Goal: Transaction & Acquisition: Purchase product/service

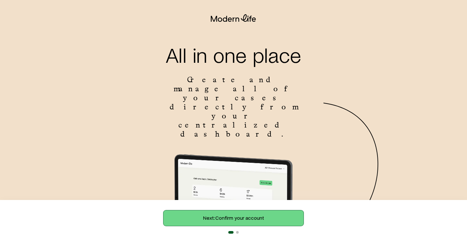
click at [234, 220] on link "Next: Confirm your account" at bounding box center [233, 219] width 140 height 16
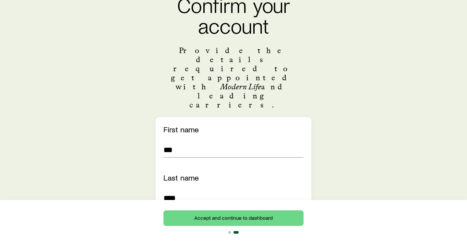
scroll to position [148, 0]
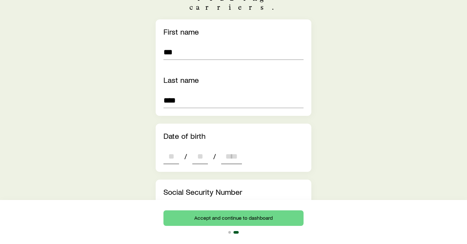
click at [171, 149] on input "dateOfBirth" at bounding box center [171, 157] width 16 height 16
type input "**"
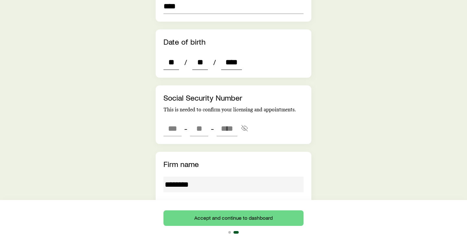
scroll to position [248, 0]
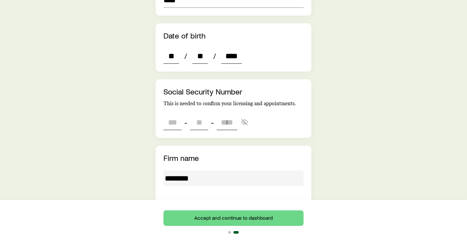
type input "****"
click at [169, 115] on input "tel" at bounding box center [172, 123] width 18 height 16
type input "***"
type input "**"
type input "****"
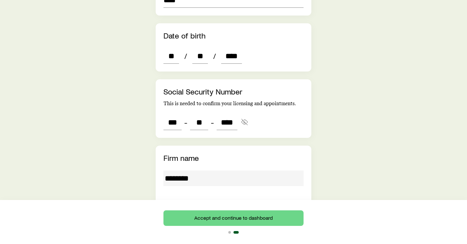
click at [352, 94] on div "Confirm your account Provide the details required to get appointed with Modern …" at bounding box center [233, 237] width 425 height 899
type input "***"
type input "**"
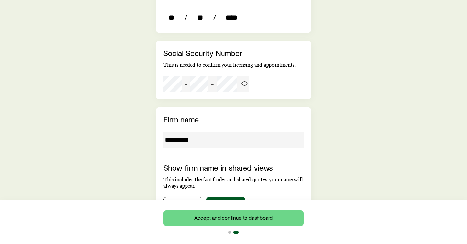
scroll to position [302, 0]
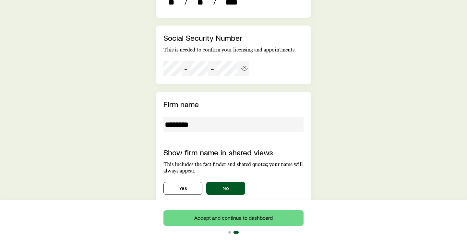
click at [196, 117] on input "********" at bounding box center [233, 125] width 140 height 16
click at [113, 120] on div "Confirm your account Provide the details required to get appointed with Modern …" at bounding box center [233, 183] width 425 height 899
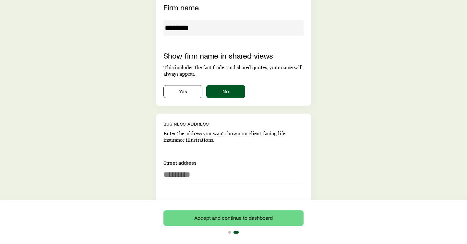
scroll to position [260, 0]
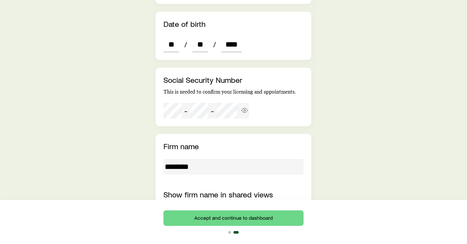
click at [170, 159] on input "********" at bounding box center [233, 167] width 140 height 16
click at [248, 106] on span "Show" at bounding box center [244, 111] width 9 height 10
click at [245, 110] on circle "button" at bounding box center [245, 111] width 2 height 2
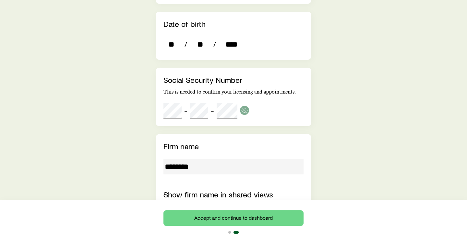
click at [341, 76] on div "Confirm your account Provide the details required to get appointed with Modern …" at bounding box center [233, 225] width 425 height 899
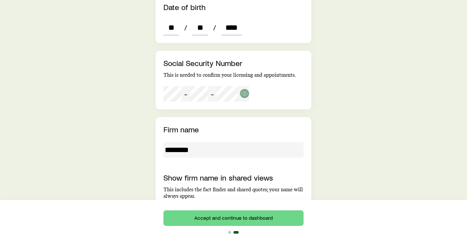
scroll to position [279, 0]
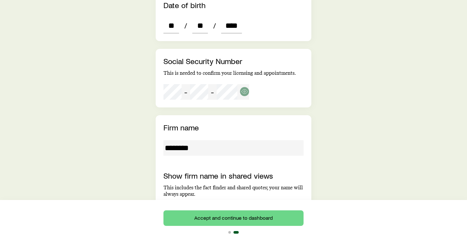
click at [188, 140] on input "********" at bounding box center [233, 148] width 140 height 16
click at [206, 140] on input "********" at bounding box center [233, 148] width 140 height 16
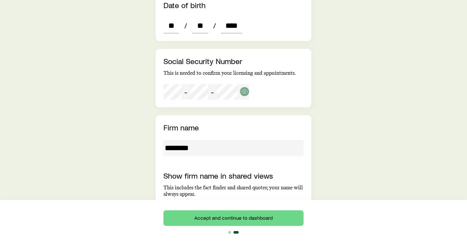
click at [206, 140] on input "********" at bounding box center [233, 148] width 140 height 16
click at [187, 205] on button "Yes" at bounding box center [182, 211] width 39 height 13
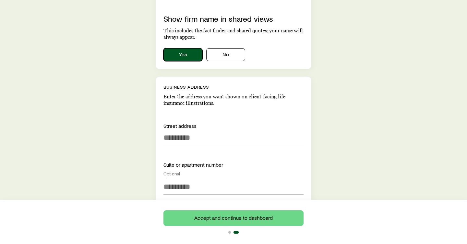
scroll to position [422, 0]
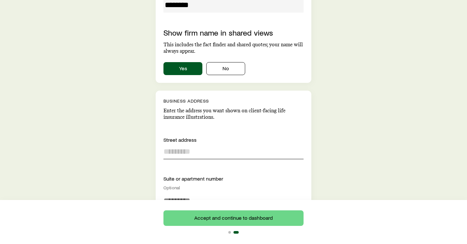
click at [204, 144] on input at bounding box center [233, 152] width 140 height 16
type input "*"
type input "**********"
type input "****"
type input "**********"
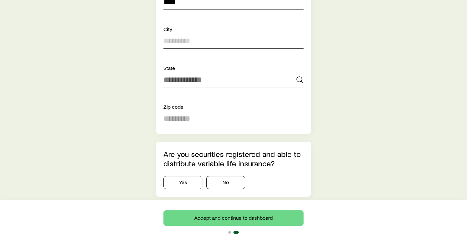
scroll to position [554, 0]
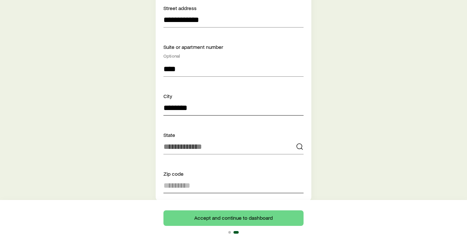
type input "********"
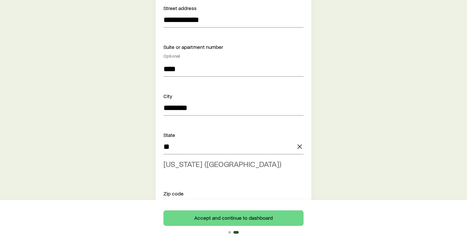
click at [204, 159] on span "New York (NY)" at bounding box center [222, 163] width 118 height 9
type input "**********"
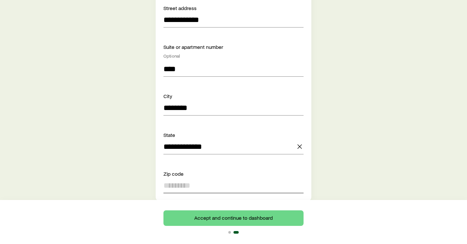
click at [188, 178] on input at bounding box center [233, 186] width 140 height 16
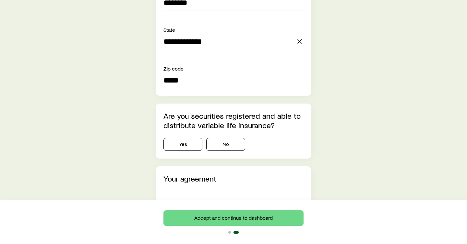
scroll to position [677, 0]
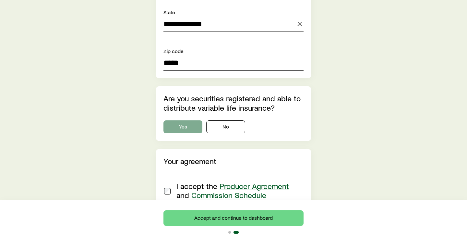
type input "*****"
click at [191, 121] on button "Yes" at bounding box center [182, 127] width 39 height 13
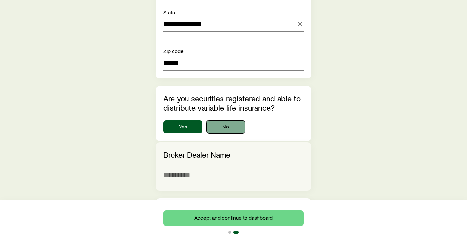
click at [229, 121] on button "No" at bounding box center [225, 127] width 39 height 13
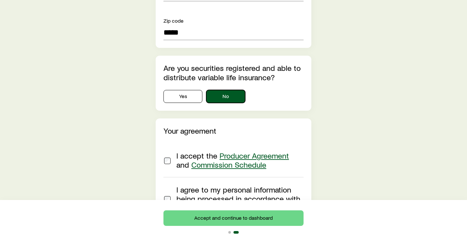
scroll to position [713, 0]
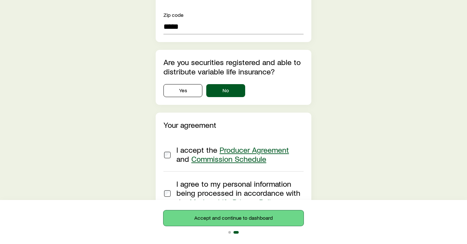
click at [233, 219] on button "Accept and continue to dashboard" at bounding box center [233, 219] width 140 height 16
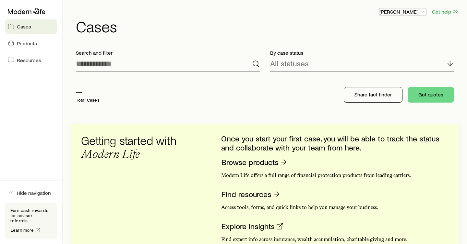
click at [418, 14] on p "[PERSON_NAME]" at bounding box center [402, 11] width 47 height 6
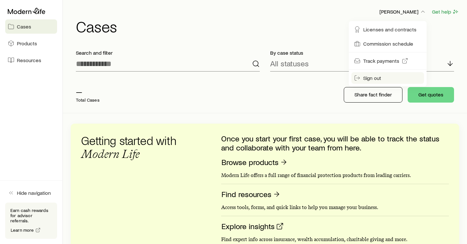
click at [373, 80] on span "Sign out" at bounding box center [372, 78] width 18 height 6
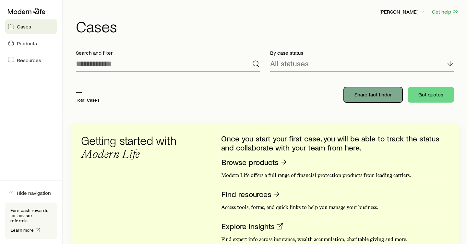
click at [375, 96] on p "Share fact finder" at bounding box center [372, 94] width 37 height 6
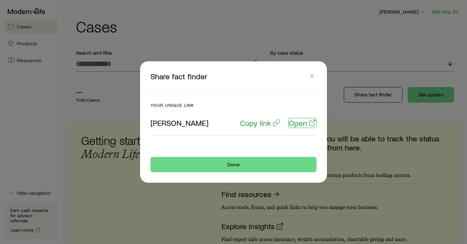
click at [298, 124] on p "Open" at bounding box center [297, 123] width 18 height 9
click at [304, 123] on p "Open" at bounding box center [297, 123] width 18 height 9
click at [313, 78] on icon "button" at bounding box center [312, 76] width 6 height 6
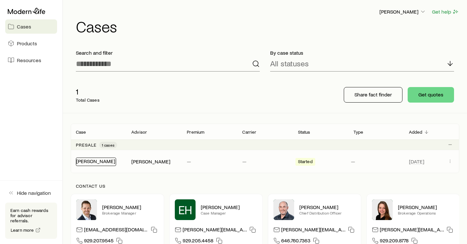
click at [94, 161] on link "[PERSON_NAME]" at bounding box center [95, 161] width 39 height 6
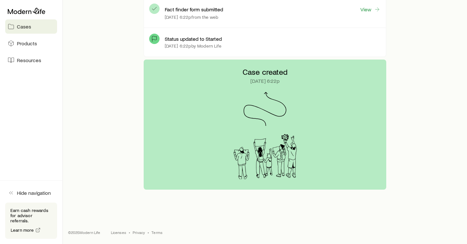
scroll to position [73, 0]
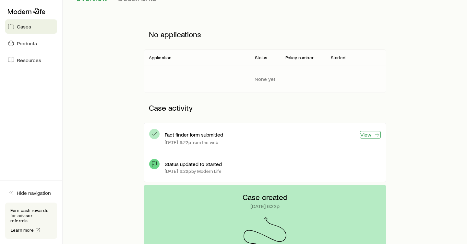
click at [367, 135] on link "View" at bounding box center [370, 134] width 21 height 7
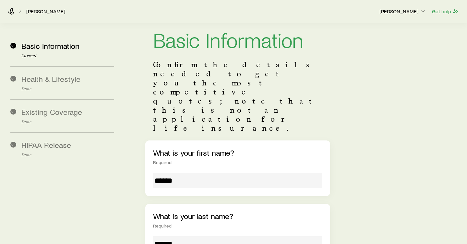
scroll to position [62, 0]
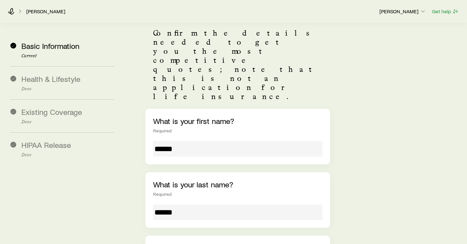
click at [170, 141] on input "******" at bounding box center [237, 149] width 169 height 16
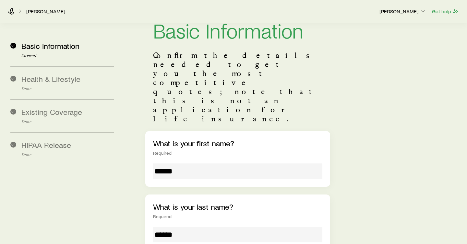
scroll to position [30, 0]
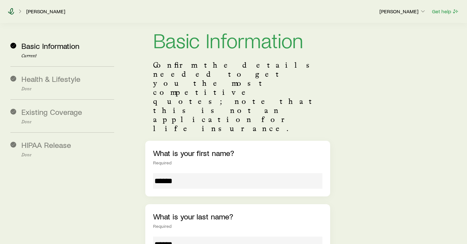
click at [12, 11] on icon at bounding box center [11, 11] width 6 height 6
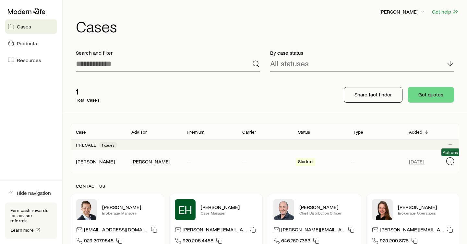
click at [450, 162] on icon "Client cases" at bounding box center [449, 161] width 5 height 5
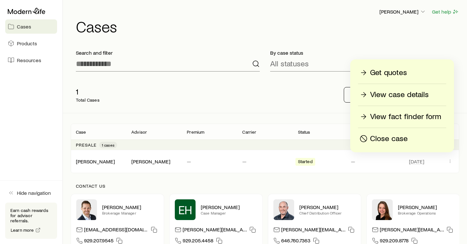
click at [402, 76] on p "Get quotes" at bounding box center [388, 73] width 37 height 10
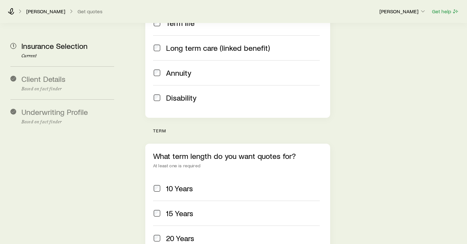
scroll to position [239, 0]
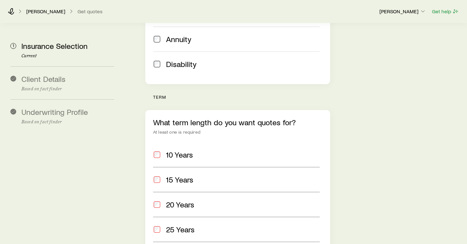
click at [160, 200] on span at bounding box center [157, 204] width 8 height 9
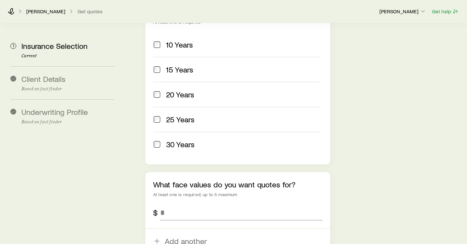
scroll to position [396, 0]
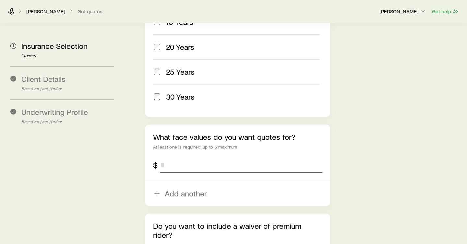
click at [215, 157] on input "tel" at bounding box center [241, 165] width 162 height 16
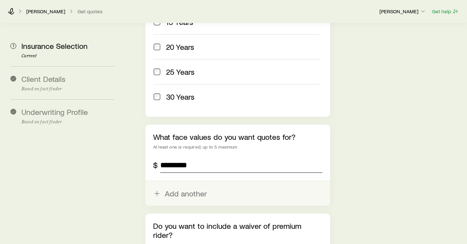
type input "*********"
click at [188, 181] on button "Add another" at bounding box center [237, 193] width 185 height 25
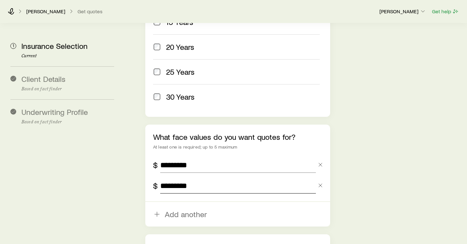
type input "*********"
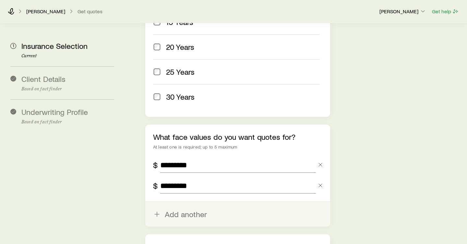
click at [178, 202] on button "Add another" at bounding box center [237, 214] width 185 height 25
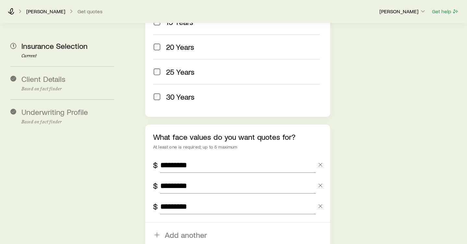
type input "*********"
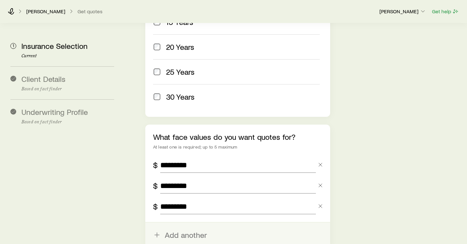
click at [185, 223] on button "Add another" at bounding box center [237, 235] width 185 height 25
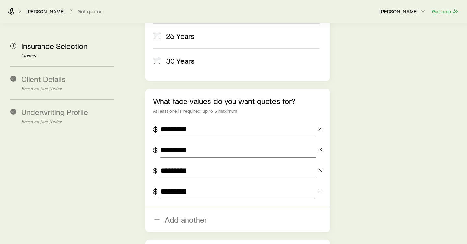
scroll to position [472, 0]
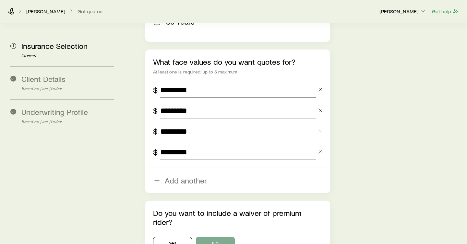
type input "*********"
click at [217, 237] on button "No" at bounding box center [215, 243] width 39 height 13
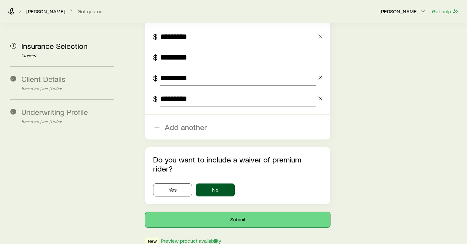
click at [239, 212] on button "Submit" at bounding box center [237, 220] width 185 height 16
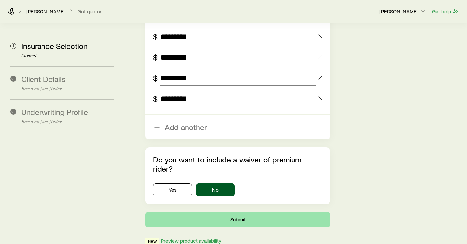
scroll to position [0, 0]
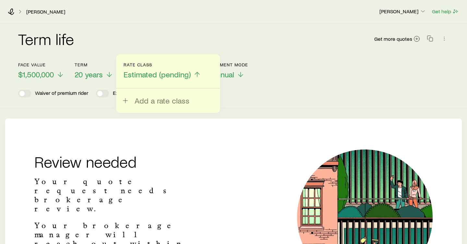
click at [155, 36] on div "Term life Get more quotes" at bounding box center [233, 42] width 430 height 23
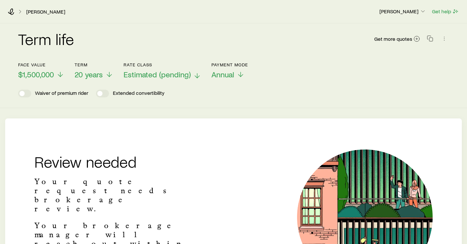
click at [172, 73] on span "Estimated (pending)" at bounding box center [156, 74] width 67 height 9
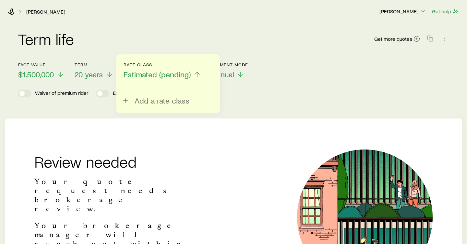
click at [174, 34] on div "Term life Get more quotes" at bounding box center [233, 42] width 430 height 23
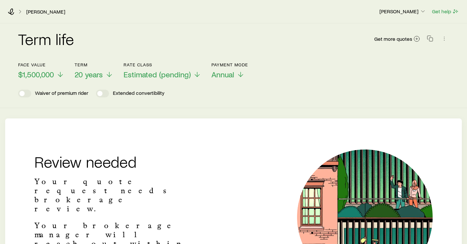
click at [13, 8] on div "[PERSON_NAME] [PERSON_NAME] Get help" at bounding box center [233, 11] width 467 height 23
click at [12, 13] on icon at bounding box center [11, 11] width 6 height 6
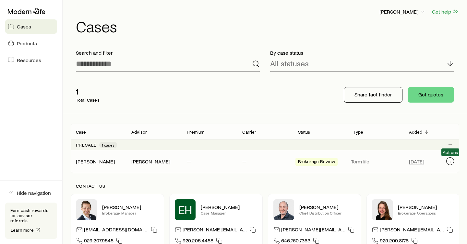
click at [451, 159] on icon "Client cases" at bounding box center [449, 161] width 5 height 5
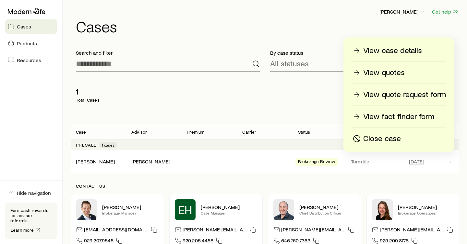
click at [401, 116] on p "View fact finder form" at bounding box center [398, 117] width 71 height 10
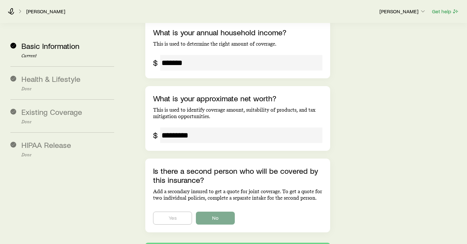
scroll to position [1229, 0]
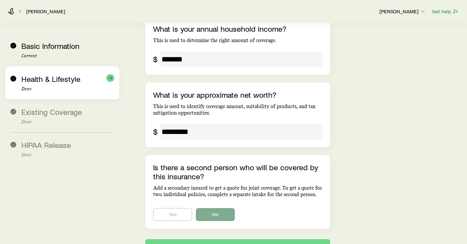
click at [53, 81] on span "Health & Lifestyle" at bounding box center [50, 78] width 59 height 9
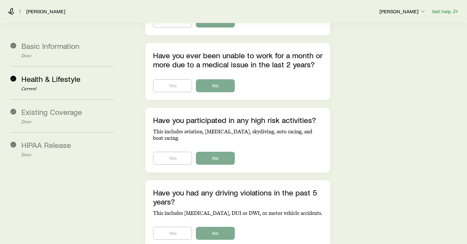
scroll to position [1912, 0]
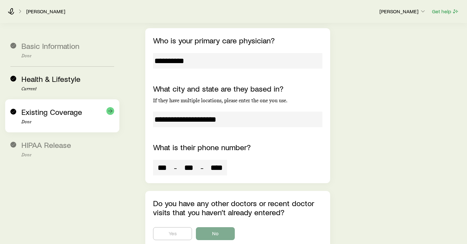
click at [49, 101] on div "Existing Coverage Done" at bounding box center [62, 115] width 104 height 33
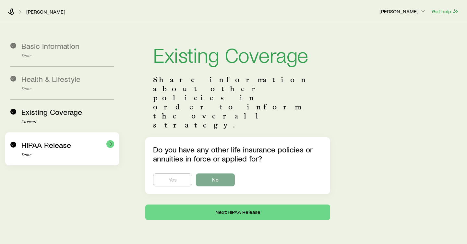
click at [66, 146] on span "HIPAA Release" at bounding box center [46, 144] width 50 height 9
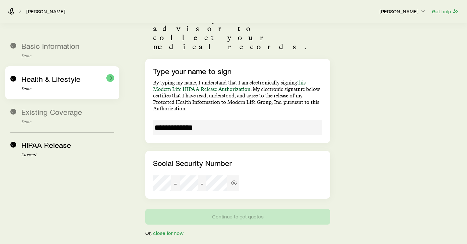
click at [59, 78] on span "Health & Lifestyle" at bounding box center [50, 78] width 59 height 9
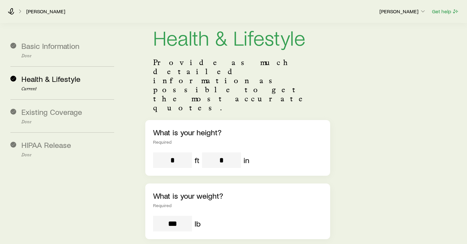
scroll to position [0, 0]
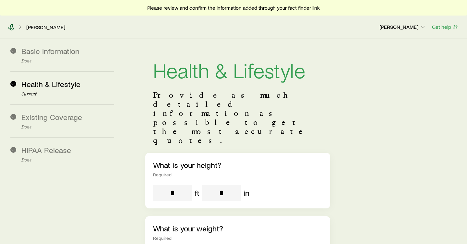
click at [13, 27] on icon at bounding box center [11, 27] width 6 height 6
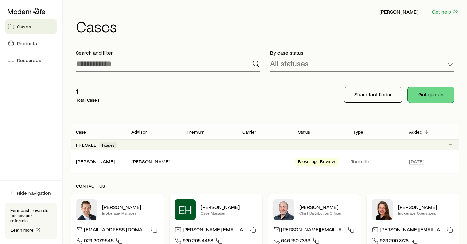
click at [433, 101] on button "Get quotes" at bounding box center [430, 95] width 46 height 16
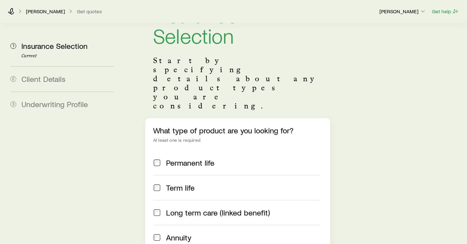
scroll to position [96, 0]
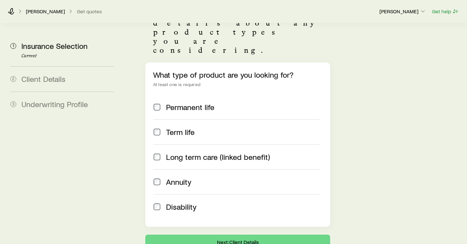
click at [178, 128] on span "Term life" at bounding box center [180, 132] width 29 height 9
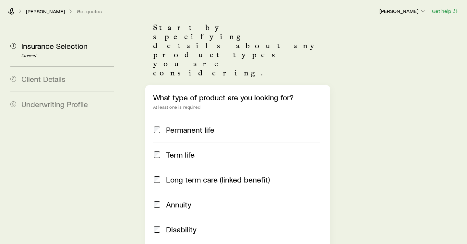
scroll to position [0, 0]
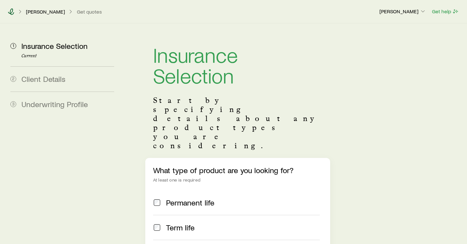
click at [11, 12] on icon at bounding box center [11, 11] width 6 height 6
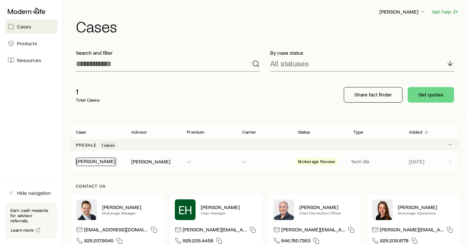
click at [91, 163] on link "[PERSON_NAME]" at bounding box center [95, 161] width 39 height 6
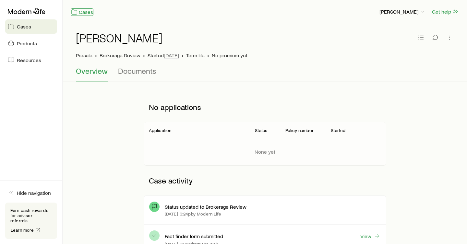
click at [85, 15] on link "Cases" at bounding box center [82, 11] width 23 height 7
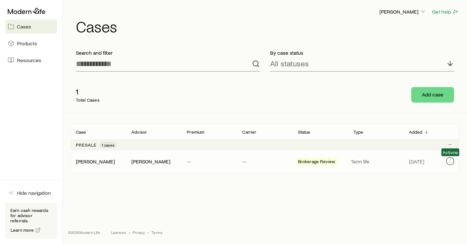
click at [451, 163] on icon "Client cases" at bounding box center [449, 161] width 5 height 5
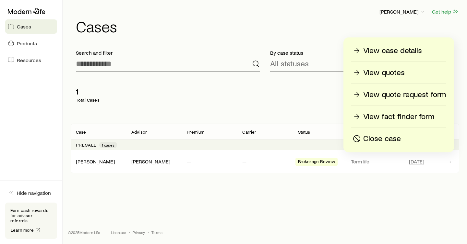
click at [392, 70] on p "View quotes" at bounding box center [383, 73] width 41 height 10
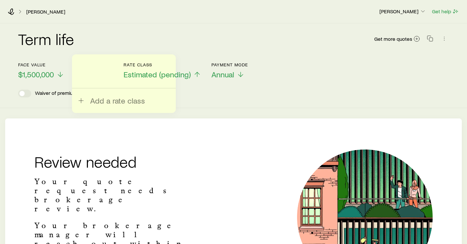
click at [242, 132] on div "Review needed Your quote request needs brokerage review. Your brokerage manager…" at bounding box center [233, 218] width 456 height 198
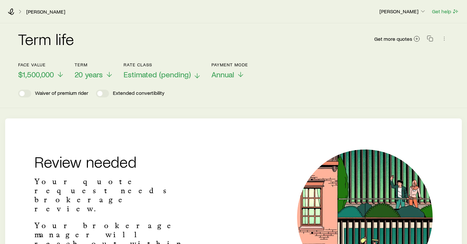
click at [191, 76] on p "Estimated (pending)" at bounding box center [161, 74] width 77 height 9
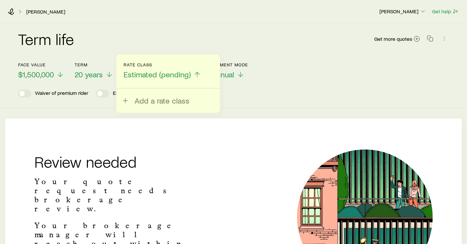
click at [92, 127] on div "Review needed Your quote request needs brokerage review. Your brokerage manager…" at bounding box center [233, 218] width 456 height 198
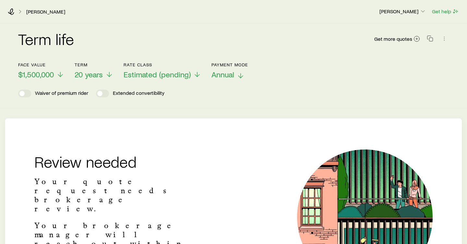
click at [230, 76] on span "Annual" at bounding box center [222, 74] width 23 height 9
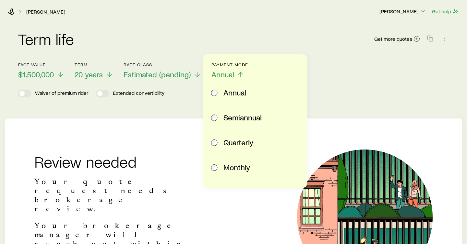
click at [230, 76] on span "Annual" at bounding box center [222, 74] width 23 height 9
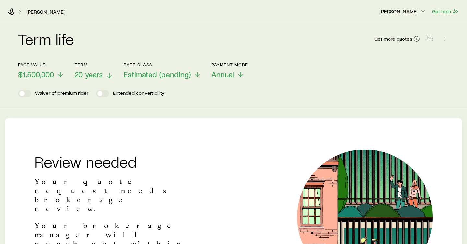
click at [91, 73] on span "20 years" at bounding box center [89, 74] width 28 height 9
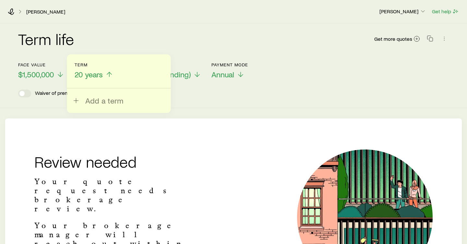
click at [91, 73] on span "20 years" at bounding box center [89, 74] width 28 height 9
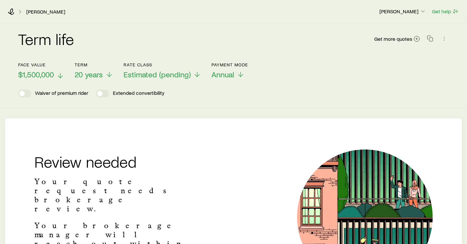
click at [49, 74] on span "$1,500,000" at bounding box center [36, 74] width 36 height 9
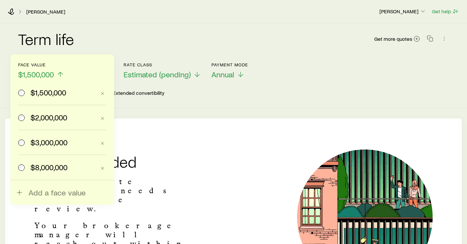
click at [49, 74] on span "$1,500,000" at bounding box center [36, 74] width 36 height 9
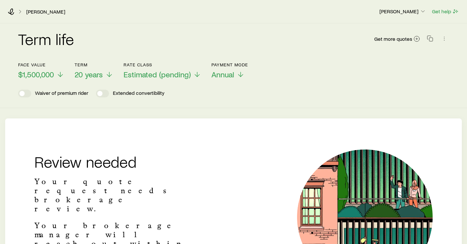
click at [117, 79] on div "Face value $1,500,000 Term 20 years Rate Class Estimated (pending) Payment Mode…" at bounding box center [233, 66] width 430 height 25
click at [106, 75] on icon at bounding box center [109, 76] width 8 height 8
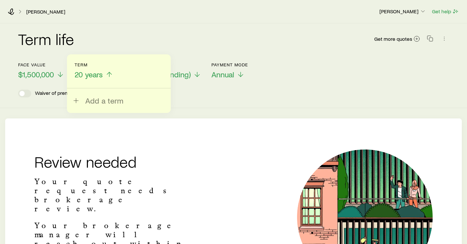
click at [106, 75] on icon at bounding box center [109, 75] width 8 height 8
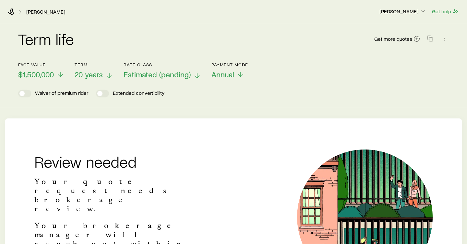
click at [166, 75] on span "Estimated (pending)" at bounding box center [156, 74] width 67 height 9
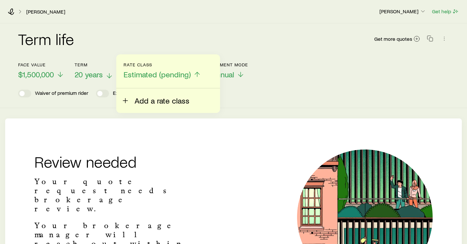
click at [157, 101] on span "Add a rate class" at bounding box center [161, 100] width 55 height 9
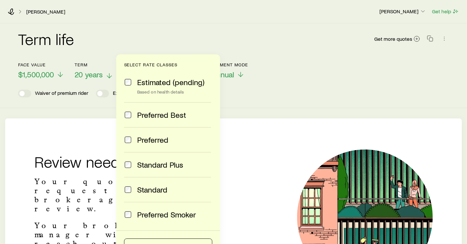
click at [164, 119] on span "Preferred Best" at bounding box center [161, 115] width 49 height 9
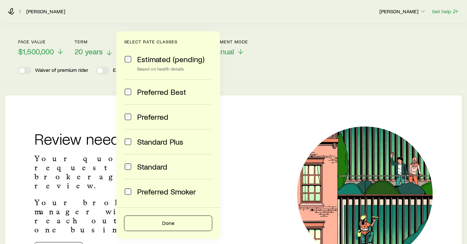
scroll to position [29, 0]
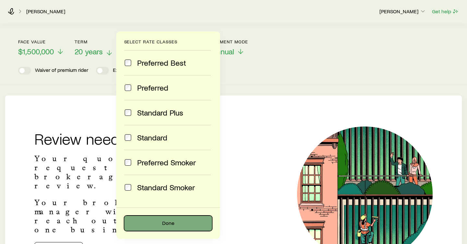
click at [167, 226] on button "Done" at bounding box center [168, 224] width 88 height 16
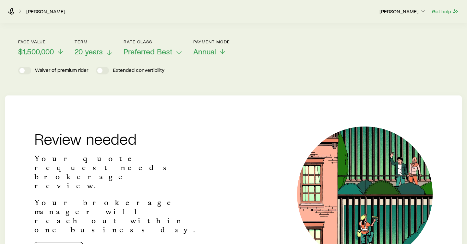
click at [256, 90] on div "Term life Get more quotes Face value $1,500,000 Term 20 years Rate Class Prefer…" at bounding box center [233, 146] width 467 height 293
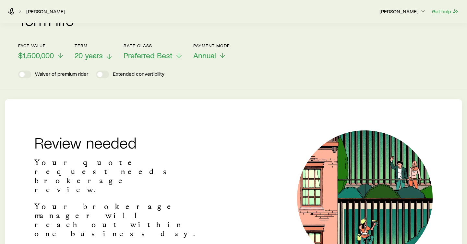
scroll to position [0, 0]
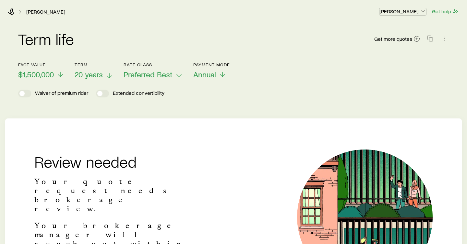
click at [413, 12] on p "[PERSON_NAME]" at bounding box center [402, 11] width 47 height 6
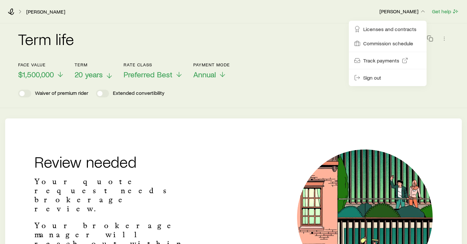
click at [282, 104] on div "Term life Get more quotes Face value $1,500,000 Term 20 years Rate Class Prefer…" at bounding box center [233, 65] width 467 height 85
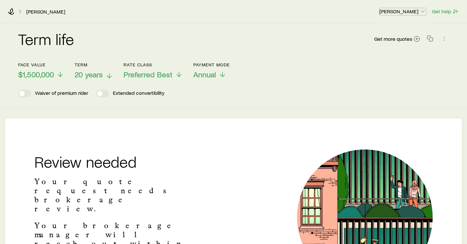
click at [407, 9] on p "[PERSON_NAME]" at bounding box center [402, 11] width 47 height 6
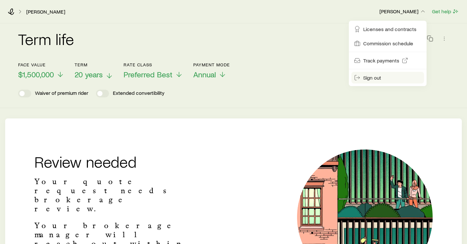
click at [378, 78] on span "Sign out" at bounding box center [372, 78] width 18 height 6
